Goal: Find specific page/section: Find specific page/section

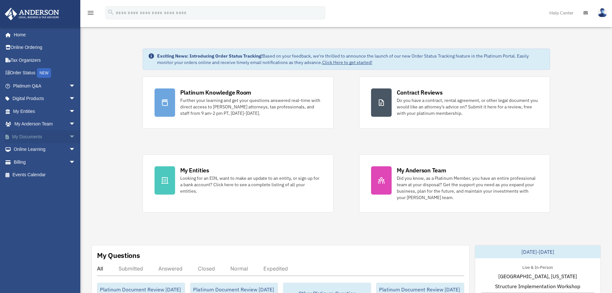
click at [69, 136] on span "arrow_drop_down" at bounding box center [75, 136] width 13 height 13
click at [24, 148] on link "Box" at bounding box center [47, 149] width 76 height 13
click at [25, 150] on link "Box" at bounding box center [47, 149] width 76 height 13
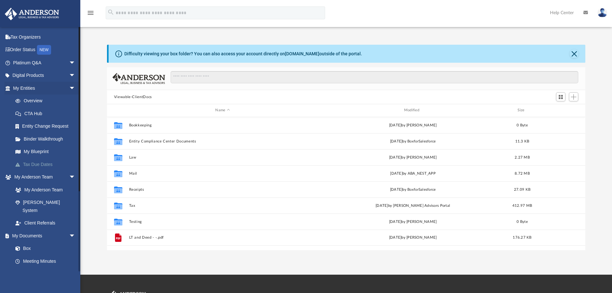
scroll to position [32, 0]
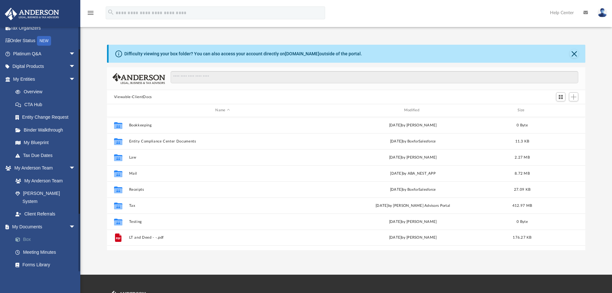
click at [24, 233] on link "Box" at bounding box center [47, 239] width 76 height 13
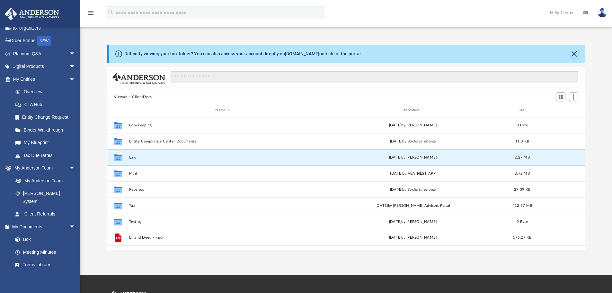
click at [132, 157] on button "Law" at bounding box center [222, 157] width 187 height 4
